Goal: Find specific page/section: Find specific page/section

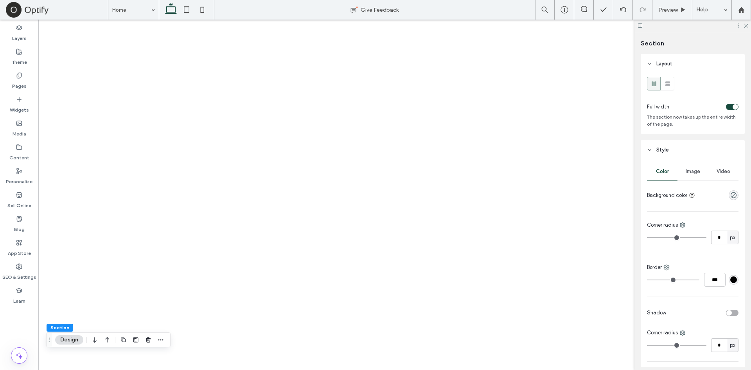
click at [16, 76] on icon at bounding box center [19, 75] width 6 height 6
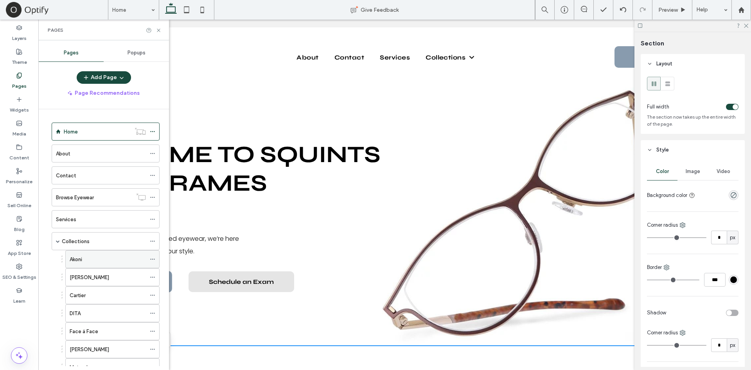
scroll to position [106, 0]
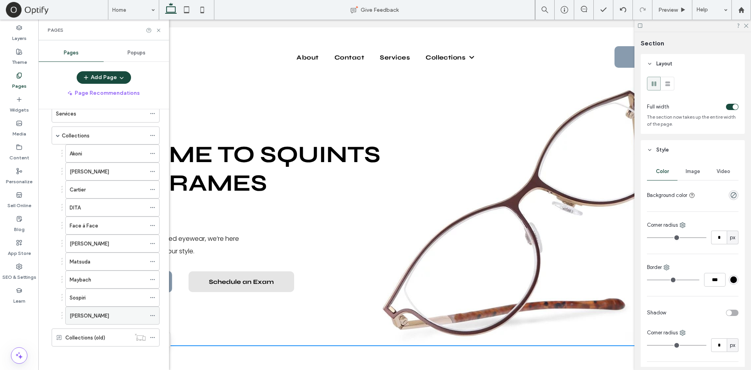
click at [114, 314] on div "[PERSON_NAME]" at bounding box center [108, 316] width 76 height 8
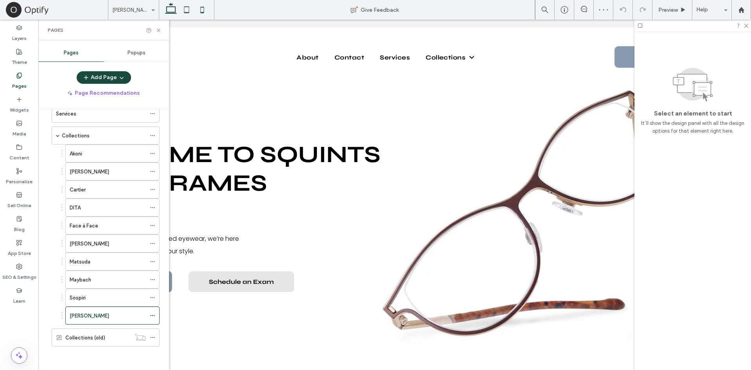
click at [204, 8] on use at bounding box center [203, 10] width 4 height 6
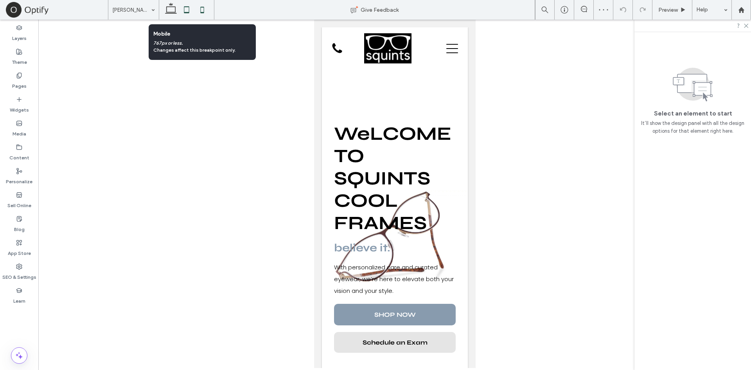
click at [190, 11] on icon at bounding box center [187, 10] width 16 height 16
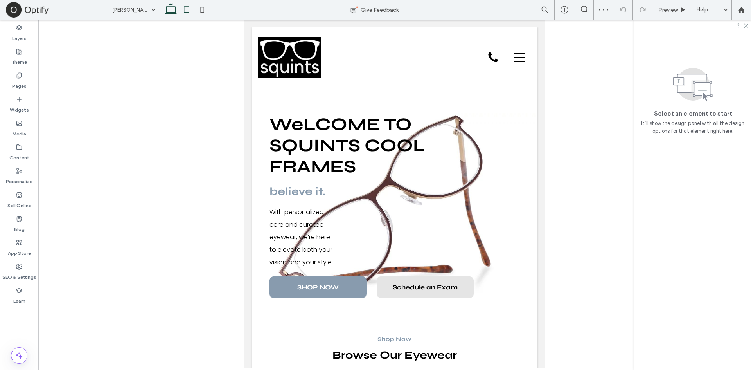
click at [176, 13] on icon at bounding box center [171, 10] width 16 height 16
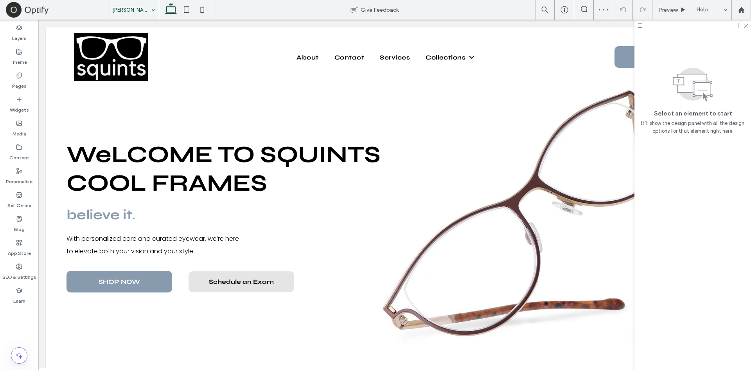
click at [166, 7] on icon at bounding box center [171, 10] width 16 height 16
